Goal: Task Accomplishment & Management: Use online tool/utility

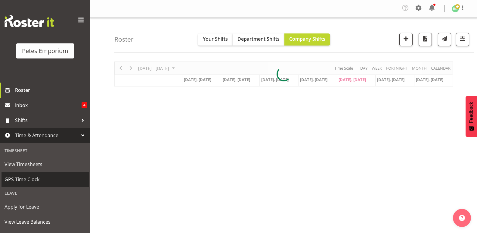
click at [28, 178] on span "GPS Time Clock" at bounding box center [45, 179] width 81 height 9
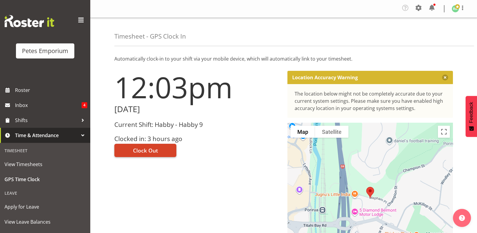
click at [147, 151] on span "Clock Out" at bounding box center [145, 150] width 25 height 8
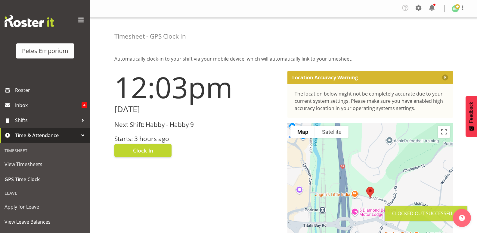
click at [455, 8] on img at bounding box center [455, 8] width 7 height 7
click at [437, 32] on link "Log Out" at bounding box center [438, 33] width 58 height 11
